Goal: Information Seeking & Learning: Find specific page/section

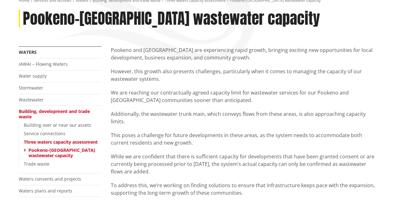
scroll to position [94, 0]
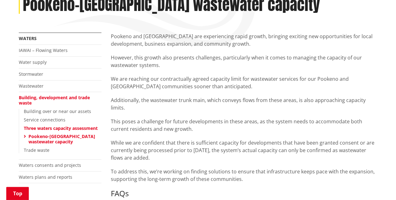
click at [41, 137] on link "Pookeno-Tuakau wastewater capacity" at bounding box center [61, 138] width 67 height 11
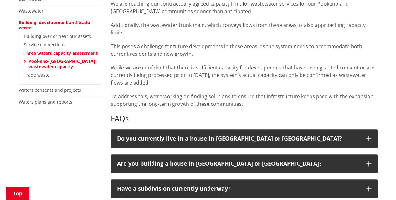
scroll to position [250, 0]
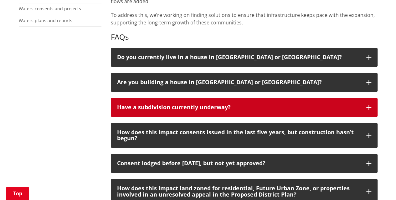
click at [199, 106] on div "Have a subdivision currently underway?" at bounding box center [238, 107] width 243 height 6
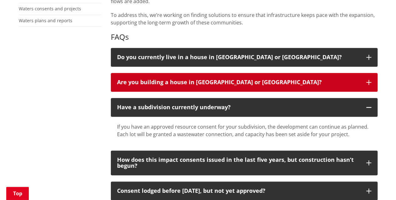
click at [213, 83] on div "Are you building a house in Pookeno or Tuakau?" at bounding box center [238, 82] width 243 height 6
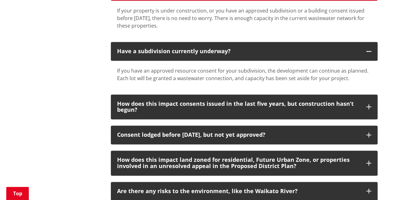
scroll to position [375, 0]
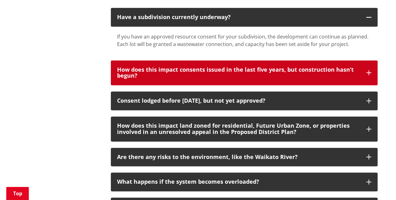
click at [202, 77] on div "How does this impact consents issued in the last five years, but construction h…" at bounding box center [238, 73] width 243 height 13
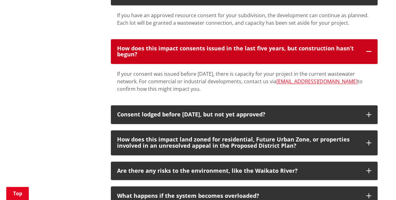
scroll to position [407, 0]
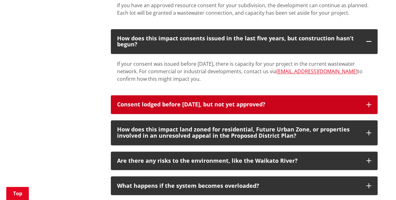
click at [167, 104] on div "Consent lodged before February 1 2025, but not yet approved?" at bounding box center [238, 104] width 243 height 6
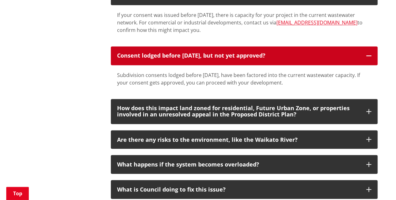
scroll to position [469, 0]
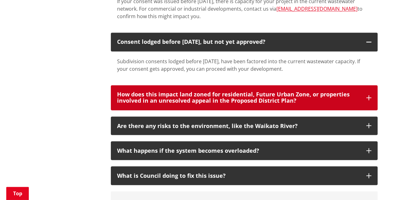
click at [170, 101] on div "How does this impact land zoned for residential, Future Urban Zone, or properti…" at bounding box center [238, 97] width 243 height 13
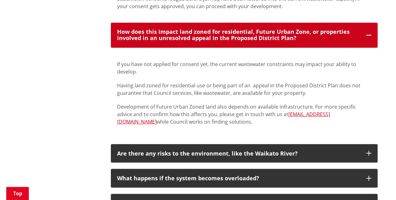
scroll to position [563, 0]
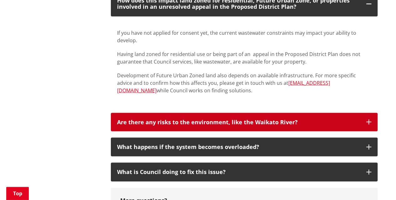
click at [216, 123] on div "Are there any risks to the environment, like the Waikato River?" at bounding box center [238, 122] width 243 height 6
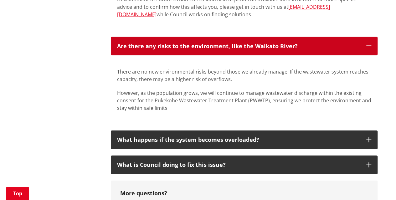
scroll to position [657, 0]
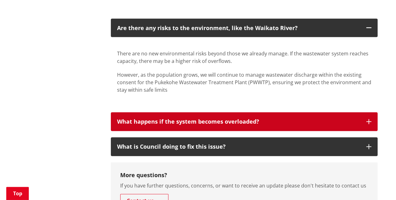
click at [215, 123] on div "What happens if the system becomes overloaded?" at bounding box center [238, 122] width 243 height 6
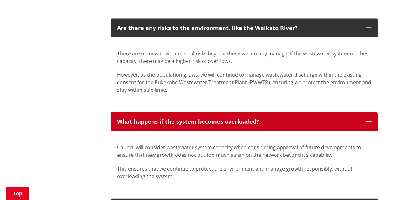
scroll to position [720, 0]
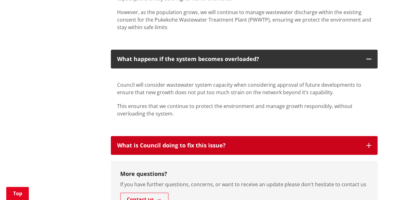
click at [196, 140] on button "What is Council doing to fix this issue?" at bounding box center [244, 145] width 267 height 19
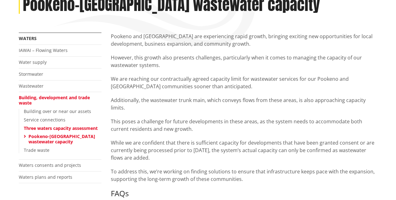
scroll to position [0, 0]
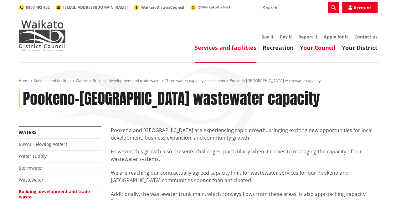
click at [323, 50] on link "Your Council" at bounding box center [318, 48] width 36 height 8
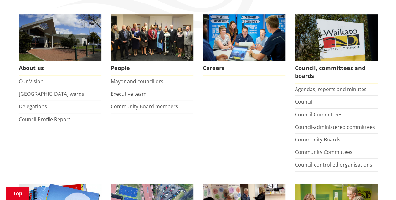
scroll to position [125, 0]
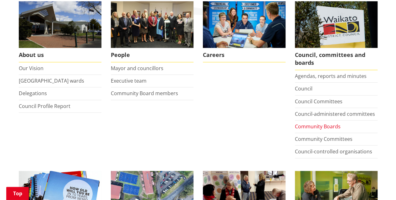
click at [329, 125] on link "Community Boards" at bounding box center [318, 126] width 46 height 7
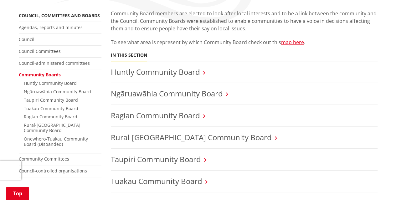
scroll to position [156, 0]
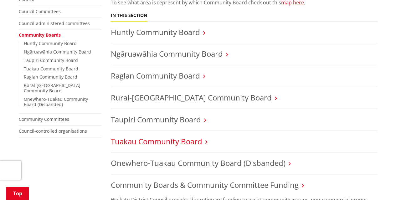
click at [151, 144] on link "Tuakau Community Board" at bounding box center [156, 141] width 91 height 10
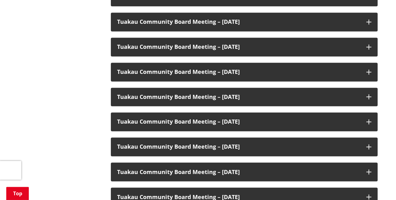
scroll to position [250, 0]
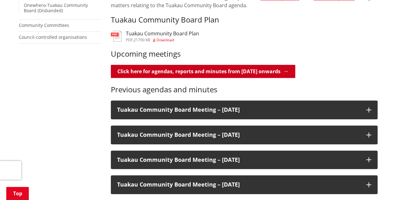
click at [200, 71] on link "Click here for agendas, reports and minutes from May 2024 onwards" at bounding box center [203, 71] width 184 height 13
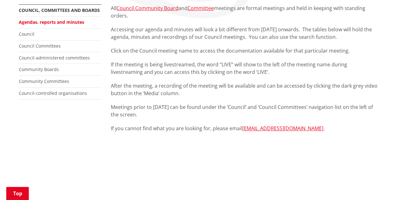
scroll to position [125, 0]
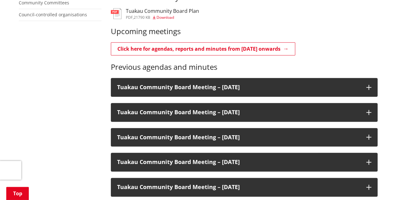
scroll to position [282, 0]
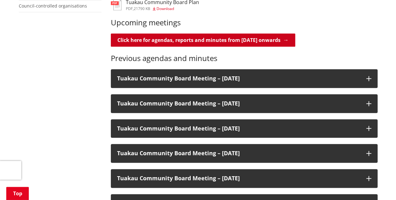
click at [215, 38] on link "Click here for agendas, reports and minutes from May 2024 onwards" at bounding box center [203, 39] width 184 height 13
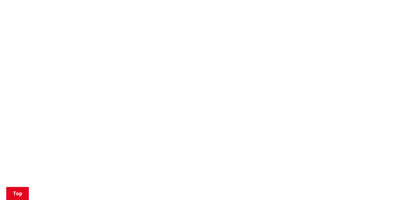
scroll to position [532, 0]
